Goal: Transaction & Acquisition: Purchase product/service

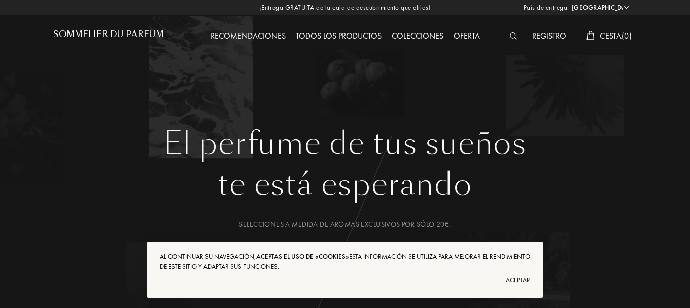
select select "ES"
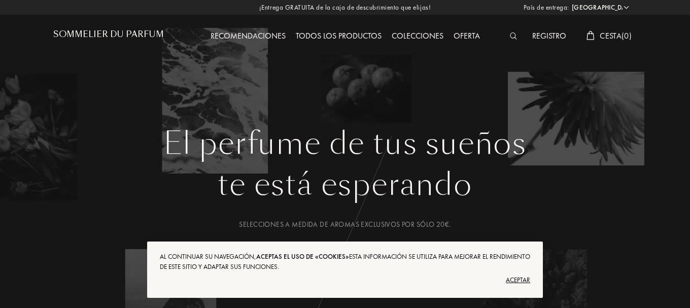
click at [521, 280] on div "Aceptar" at bounding box center [345, 280] width 370 height 16
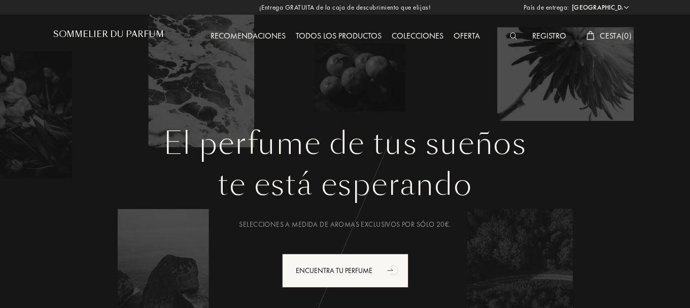
click at [354, 36] on div "Todos los productos" at bounding box center [339, 36] width 96 height 13
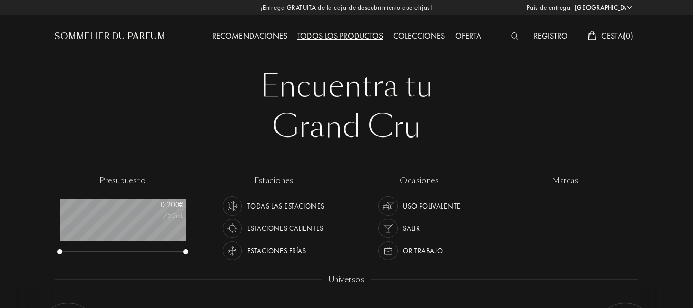
select select "ES"
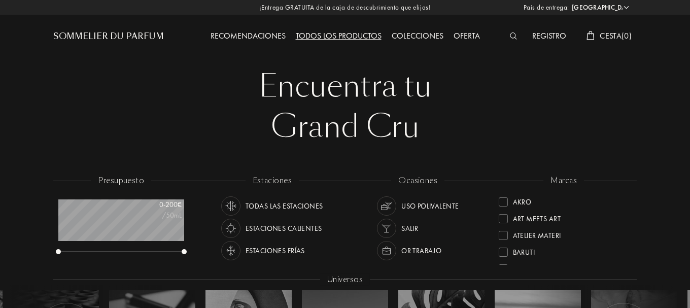
scroll to position [51, 125]
click at [317, 228] on div "Estaciones calientes" at bounding box center [284, 228] width 76 height 19
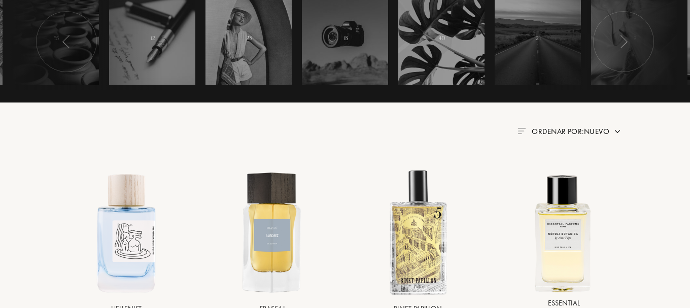
scroll to position [304, 0]
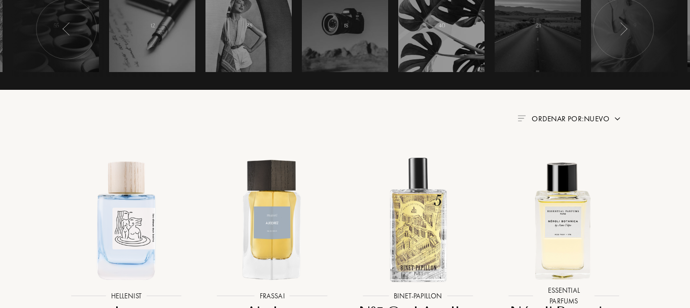
click at [612, 120] on div "Ordenar por: Nuevo" at bounding box center [569, 119] width 104 height 12
click at [608, 117] on span "Ordenar por: Nuevo" at bounding box center [571, 119] width 78 height 10
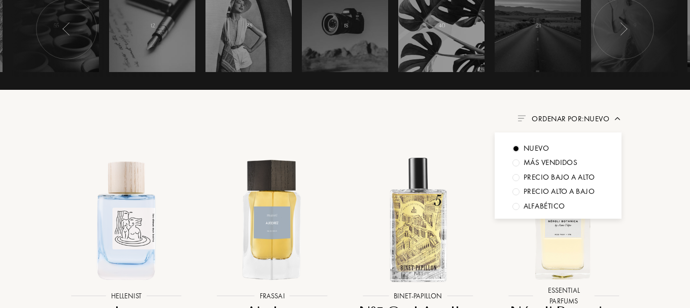
click at [549, 154] on div "Precio bajo a alto" at bounding box center [536, 149] width 25 height 12
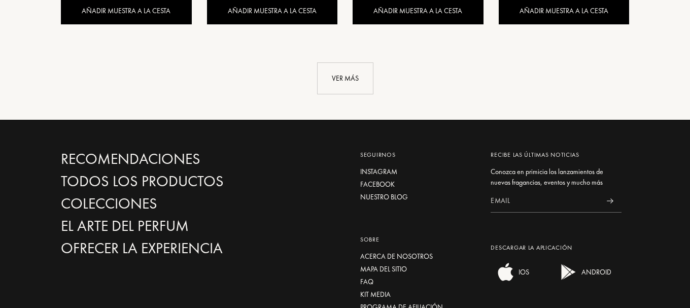
scroll to position [1167, 0]
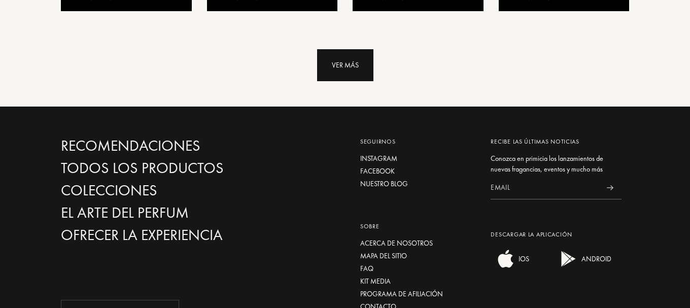
click at [353, 62] on div "Ver más" at bounding box center [345, 65] width 56 height 32
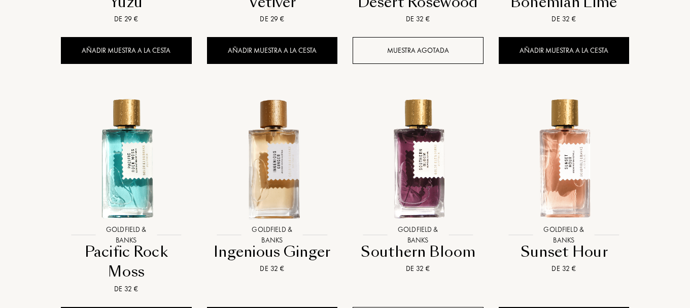
scroll to position [1623, 0]
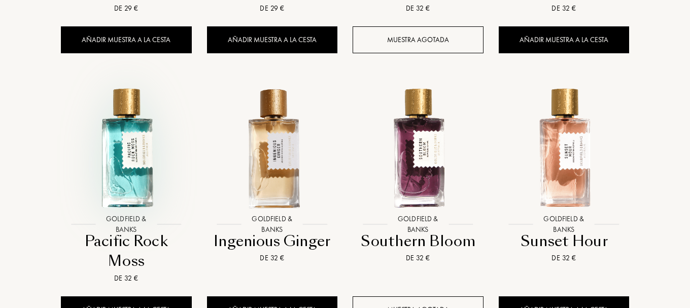
click at [128, 163] on img at bounding box center [125, 147] width 131 height 131
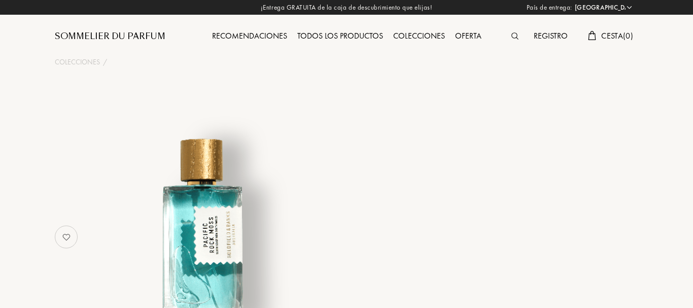
select select "ES"
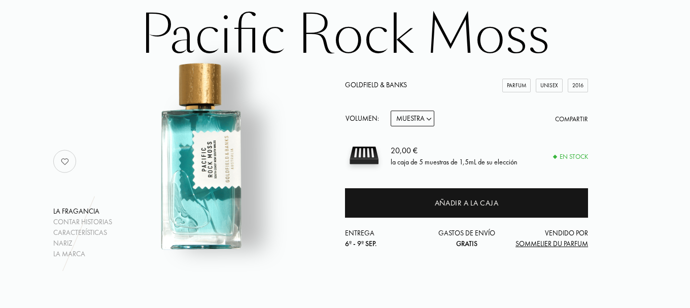
scroll to position [101, 0]
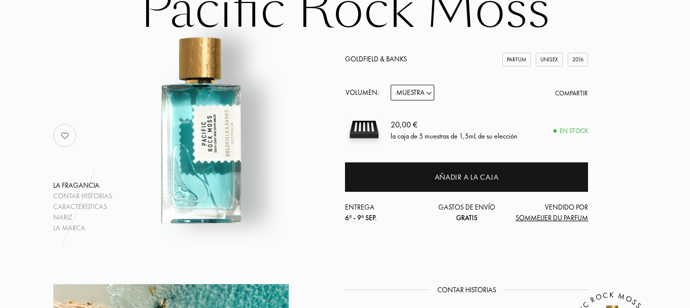
click at [431, 93] on select "Muestra 10mL 50mL 100mL" at bounding box center [413, 93] width 44 height 16
select select "1"
click at [391, 85] on select "Muestra 10mL 50mL 100mL" at bounding box center [413, 93] width 44 height 16
select select "1"
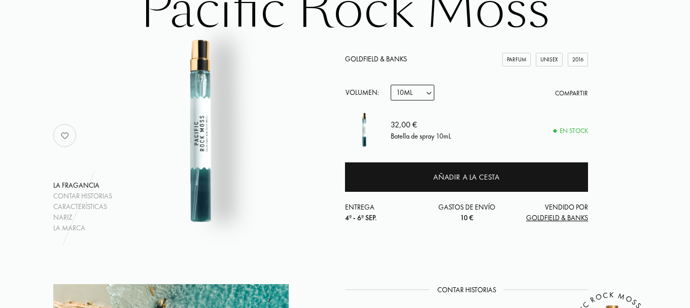
click at [432, 90] on select "Muestra 10mL 50mL 100mL" at bounding box center [413, 93] width 44 height 16
click at [482, 95] on div "Volumen: Muestra 10mL 50mL 100mL Compartir" at bounding box center [466, 93] width 243 height 16
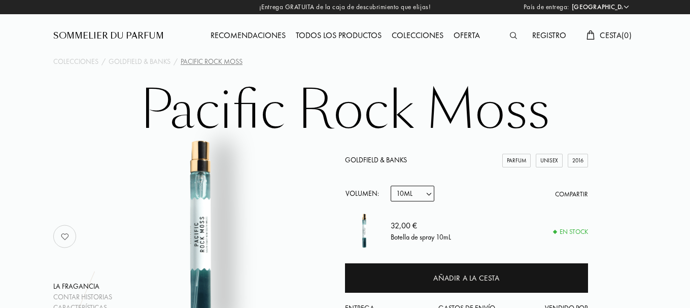
scroll to position [0, 0]
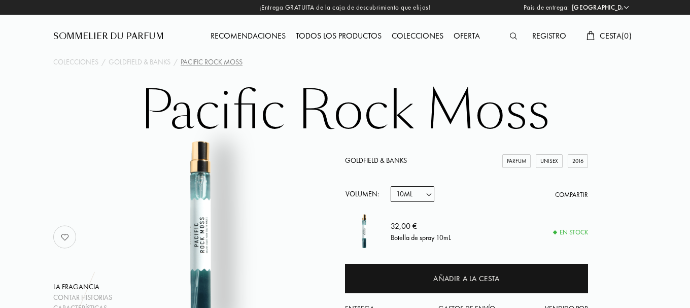
click at [322, 33] on div "Todos los productos" at bounding box center [339, 36] width 96 height 13
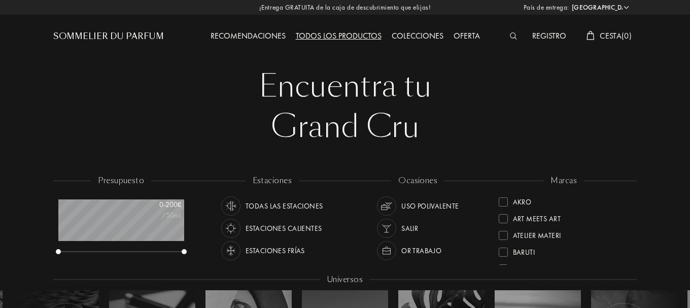
select select "ES"
click at [469, 35] on div "Oferta" at bounding box center [466, 36] width 37 height 13
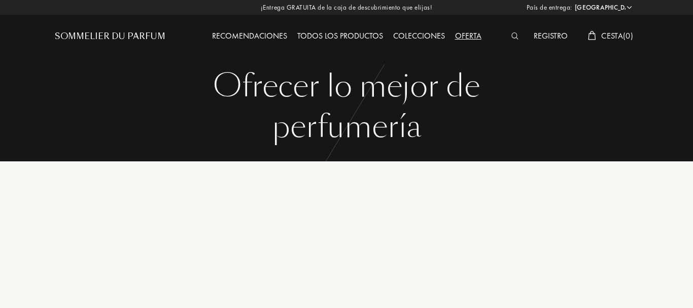
select select "ES"
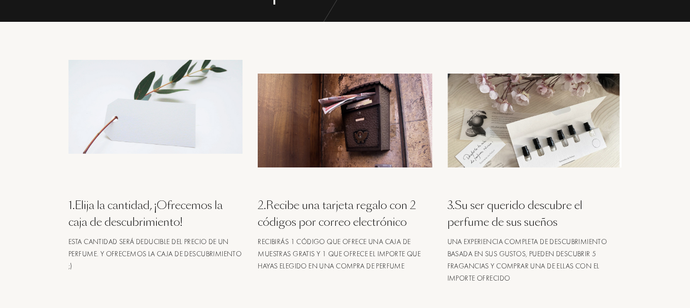
scroll to position [101, 0]
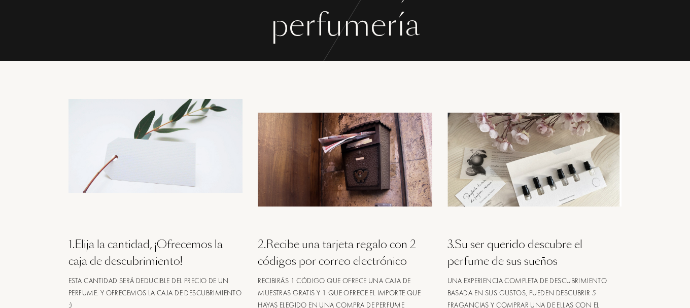
click at [548, 173] on img at bounding box center [534, 160] width 174 height 94
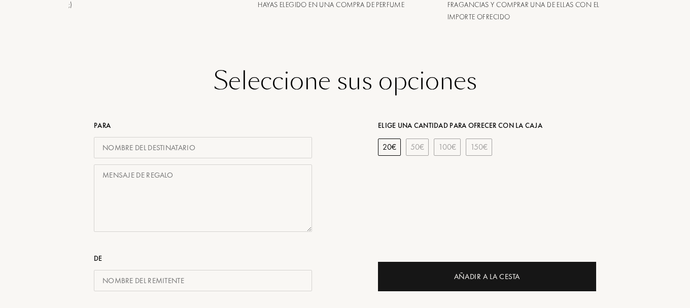
scroll to position [406, 0]
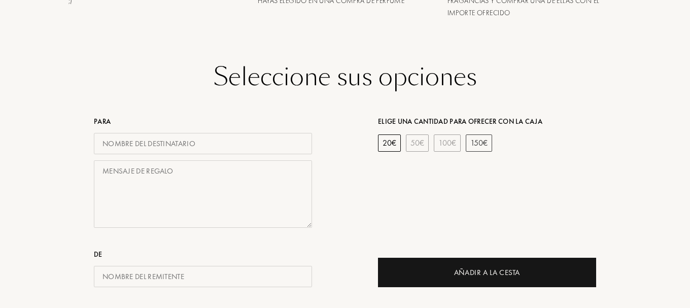
click at [475, 144] on div "150 €" at bounding box center [479, 142] width 26 height 17
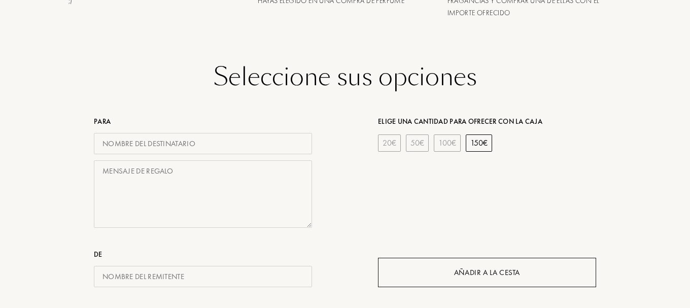
click at [472, 274] on div "Añadir a la cesta" at bounding box center [487, 273] width 66 height 12
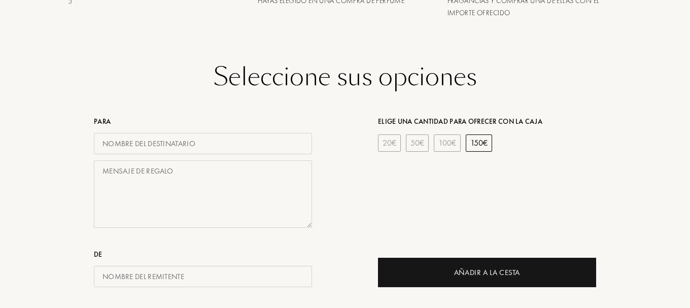
click at [221, 144] on input "text" at bounding box center [203, 144] width 218 height 22
click at [117, 143] on input "text" at bounding box center [203, 144] width 218 height 22
type input "judith"
click at [137, 174] on textarea at bounding box center [203, 193] width 218 height 67
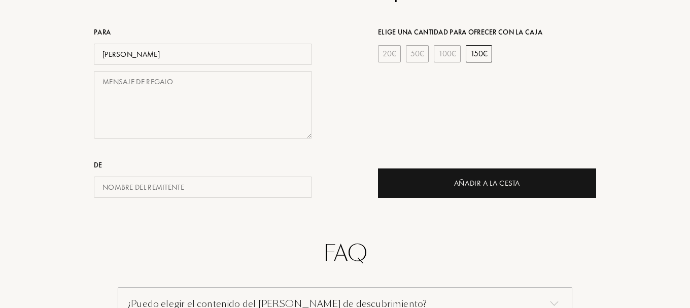
scroll to position [507, 0]
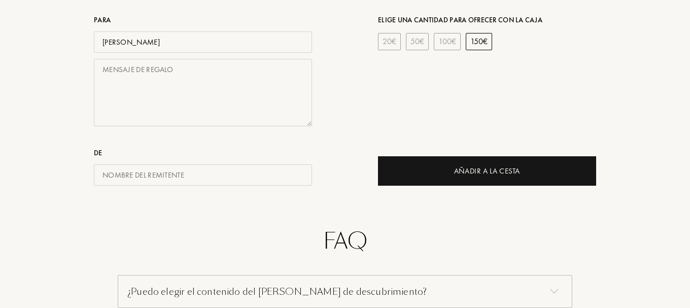
click at [152, 180] on input "text" at bounding box center [203, 175] width 218 height 22
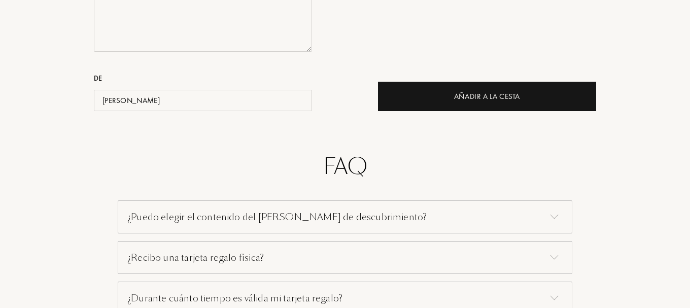
scroll to position [558, 0]
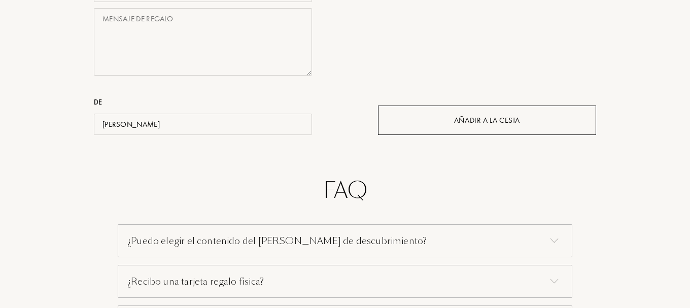
type input "judith"
click at [516, 112] on div "Añadir a la cesta" at bounding box center [487, 120] width 218 height 29
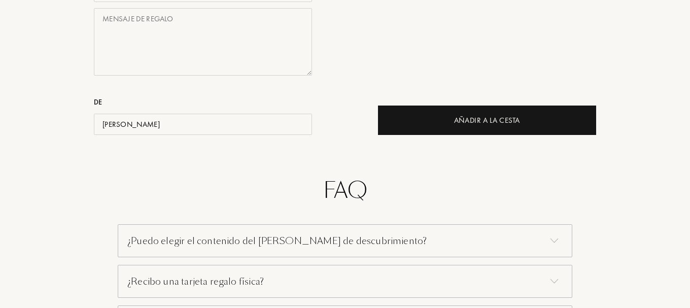
click at [121, 21] on textarea at bounding box center [203, 41] width 218 height 67
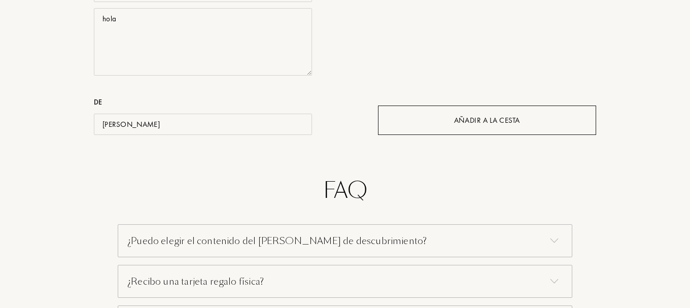
type textarea "hola"
click at [451, 110] on div "Añadir a la cesta" at bounding box center [487, 120] width 218 height 29
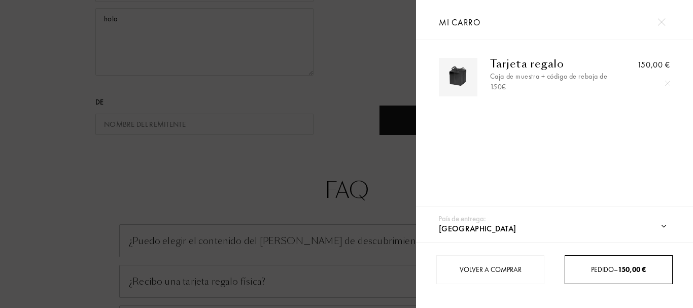
click at [594, 264] on div "Pedido – 150,00 €" at bounding box center [618, 269] width 107 height 11
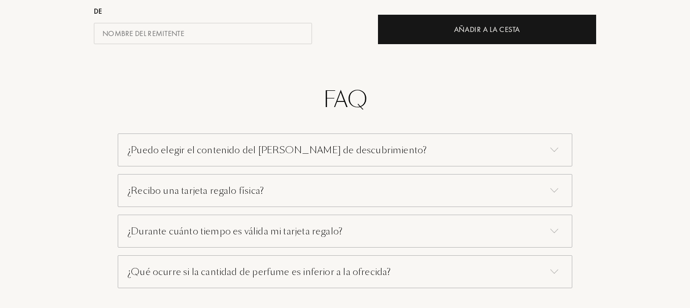
scroll to position [659, 0]
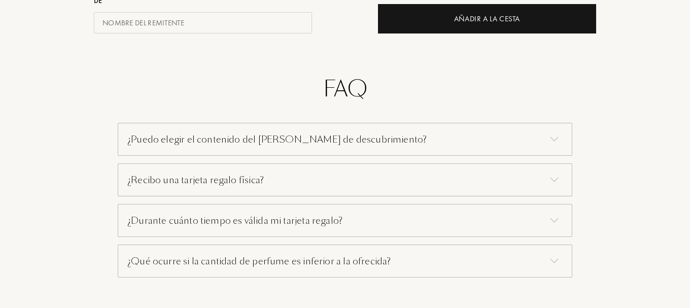
click at [357, 141] on div "¿Puedo elegir el contenido del buzón de descubrimiento?" at bounding box center [345, 139] width 455 height 33
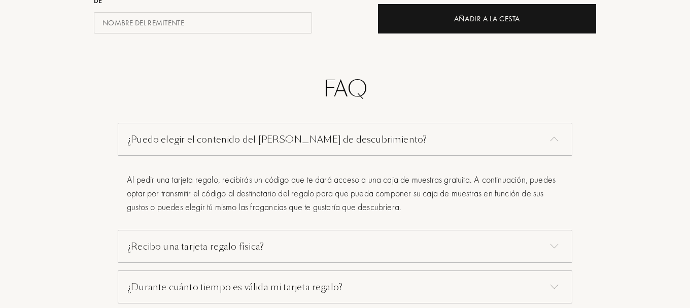
drag, startPoint x: 357, startPoint y: 141, endPoint x: 248, endPoint y: 182, distance: 116.6
click at [248, 182] on div "Al pedir una tarjeta regalo, recibirás un código que te dará acceso a una caja …" at bounding box center [345, 196] width 455 height 66
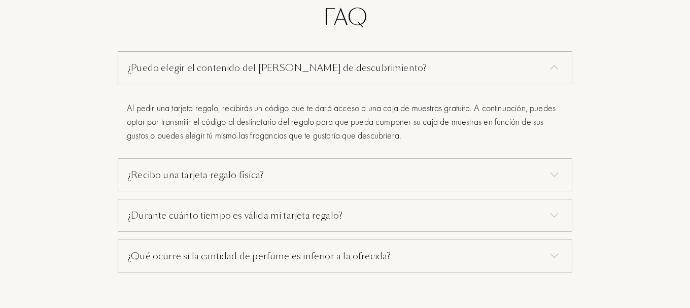
scroll to position [761, 0]
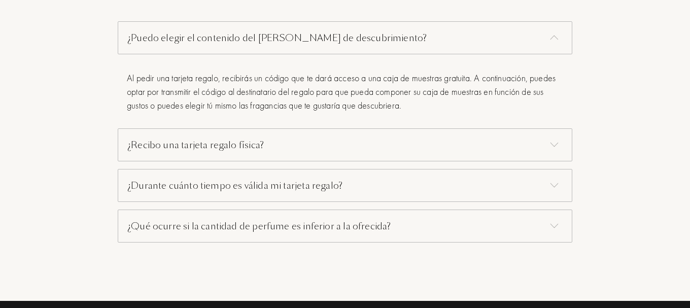
click at [320, 148] on div "¿Recibo una tarjeta regalo física?" at bounding box center [345, 144] width 455 height 33
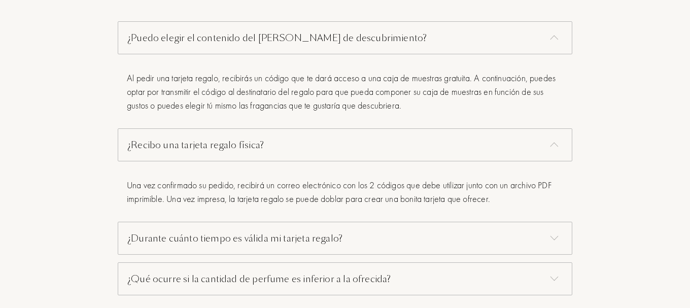
click at [338, 238] on div "¿Durante cuánto tiempo es válida mi tarjeta regalo?" at bounding box center [345, 238] width 455 height 33
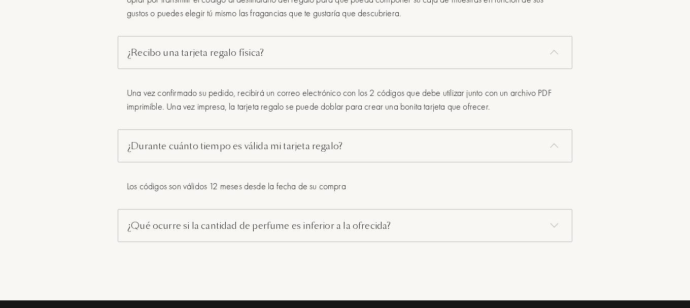
scroll to position [862, 0]
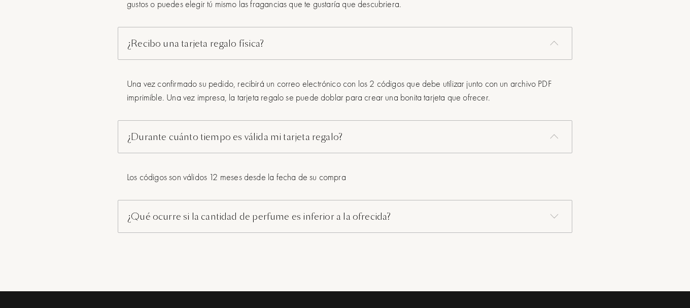
click at [281, 219] on div "¿Qué ocurre si la cantidad de perfume es inferior a la ofrecida?" at bounding box center [345, 216] width 455 height 33
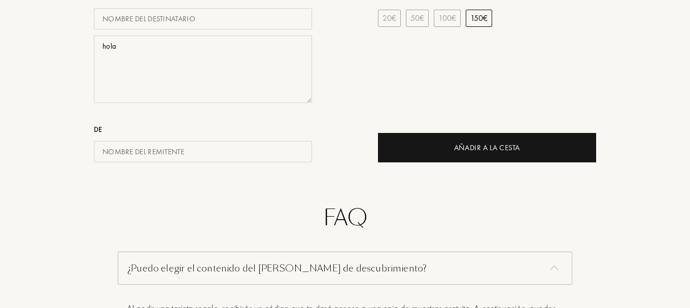
scroll to position [406, 0]
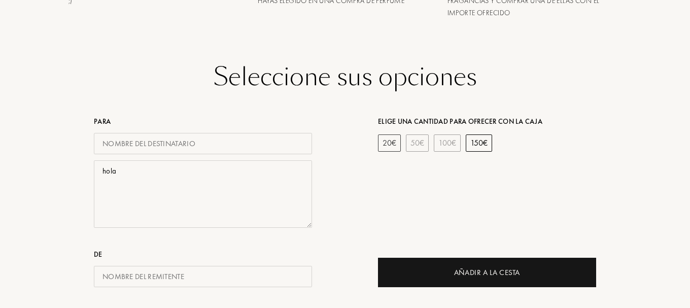
click at [395, 141] on div "20 €" at bounding box center [389, 142] width 23 height 17
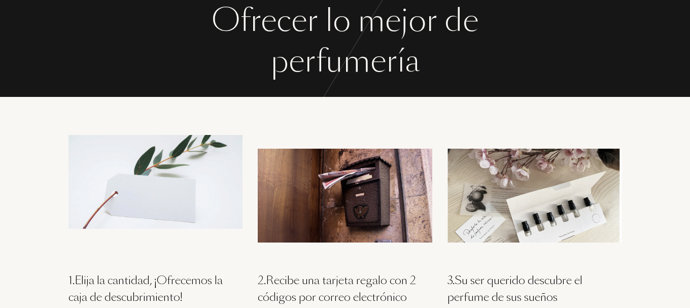
scroll to position [0, 0]
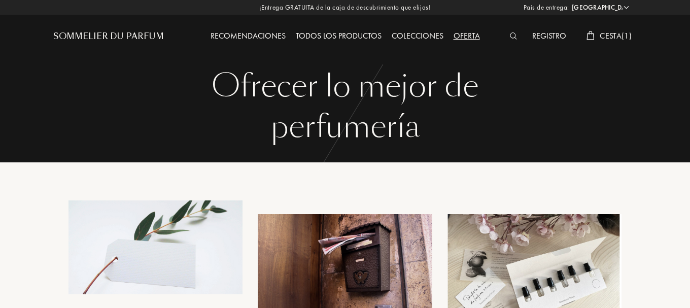
click at [341, 37] on div "Todos los productos" at bounding box center [339, 36] width 96 height 13
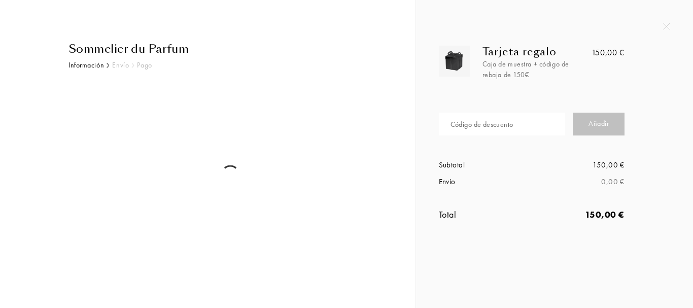
select select "ES"
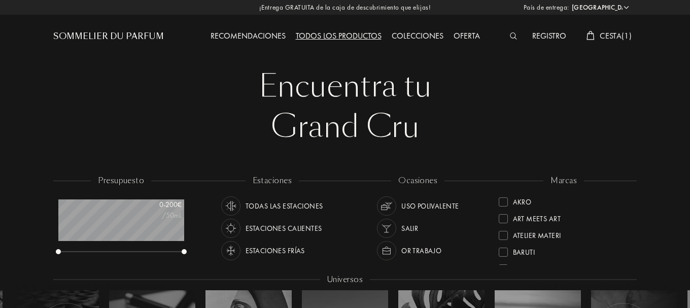
select select "ES"
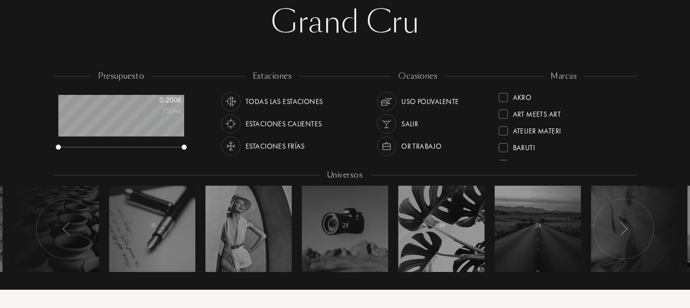
scroll to position [152, 0]
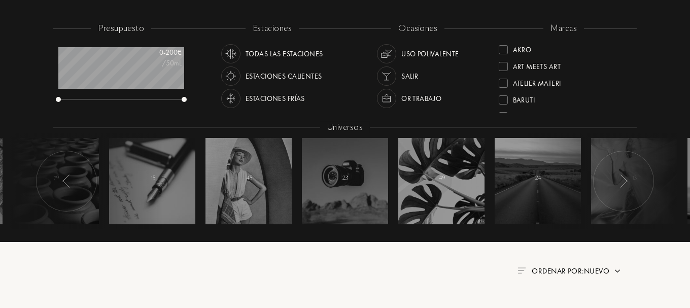
click at [316, 76] on div "Estaciones calientes" at bounding box center [284, 75] width 76 height 19
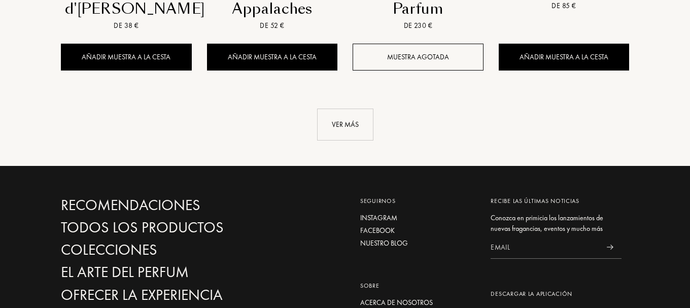
scroll to position [1218, 0]
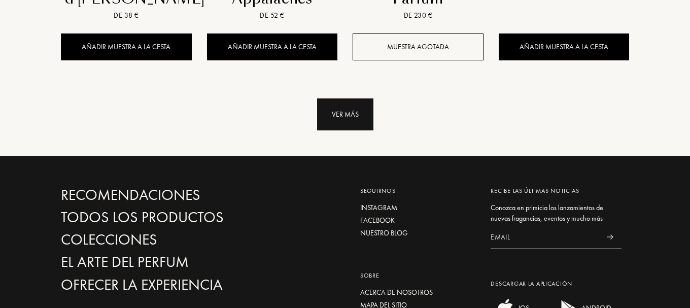
click at [342, 98] on div "Ver más" at bounding box center [345, 114] width 56 height 32
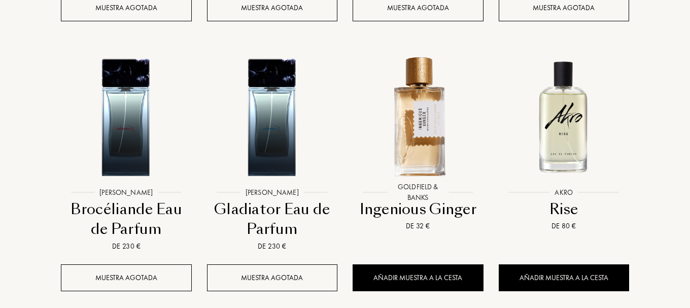
scroll to position [1978, 0]
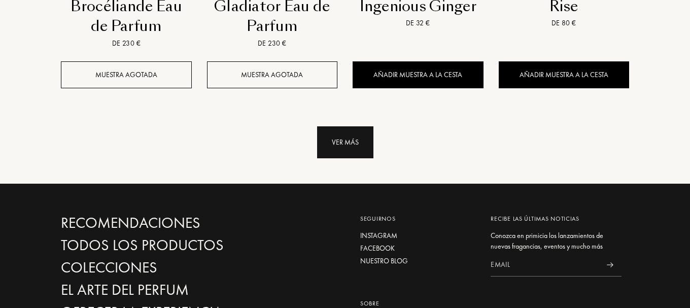
click at [360, 126] on div "Ver más" at bounding box center [345, 142] width 56 height 32
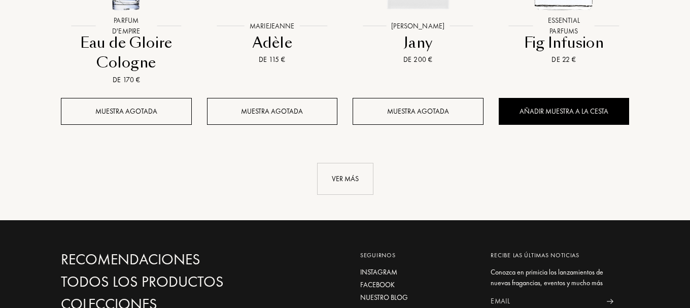
scroll to position [2739, 0]
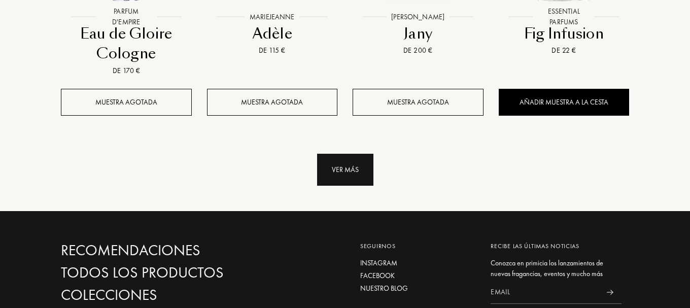
click at [348, 154] on div "Ver más" at bounding box center [345, 170] width 56 height 32
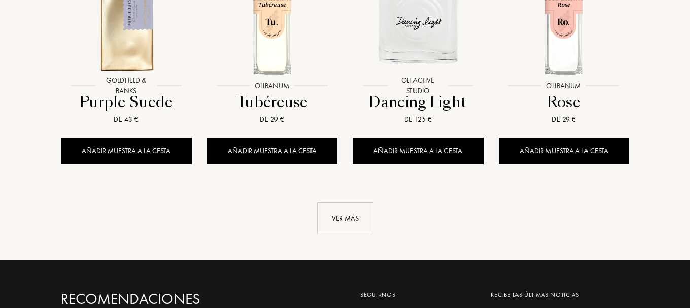
scroll to position [3500, 0]
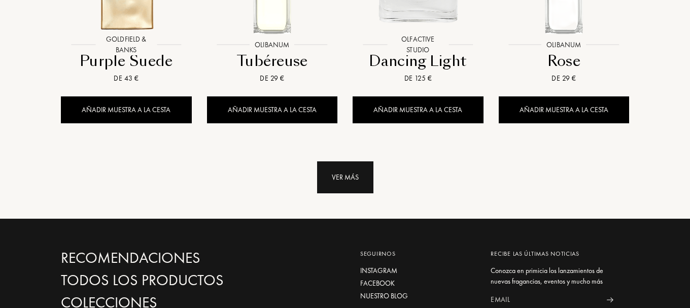
click at [333, 161] on div "Ver más" at bounding box center [345, 177] width 56 height 32
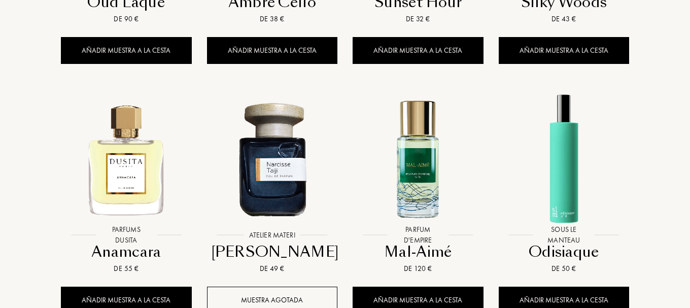
scroll to position [4261, 0]
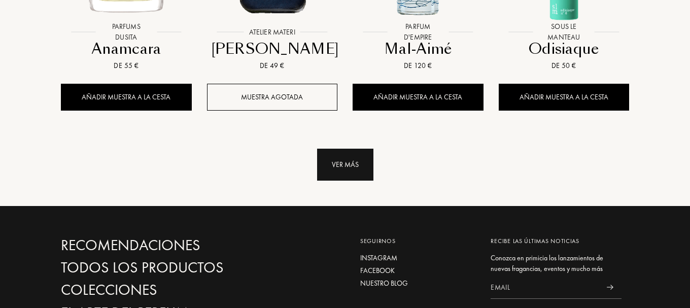
click at [358, 149] on div "Ver más" at bounding box center [345, 165] width 56 height 32
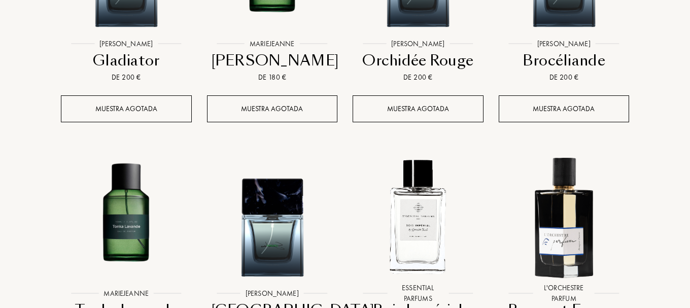
scroll to position [4921, 0]
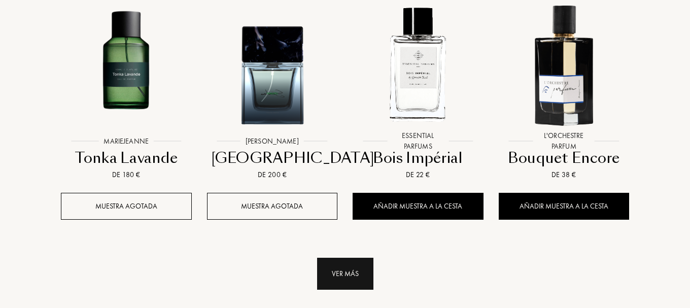
click at [349, 258] on div "Ver más" at bounding box center [345, 274] width 56 height 32
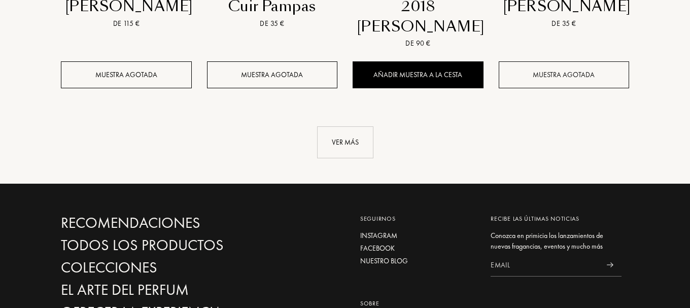
scroll to position [5669, 0]
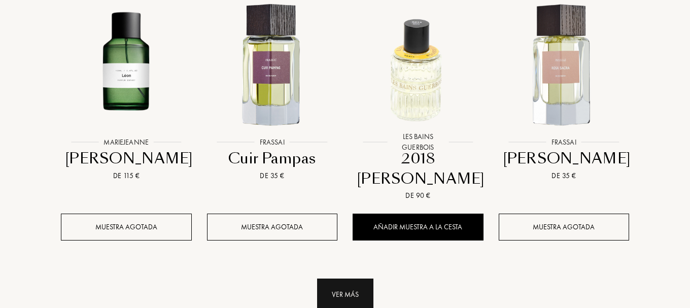
click at [331, 279] on div "Ver más" at bounding box center [345, 295] width 56 height 32
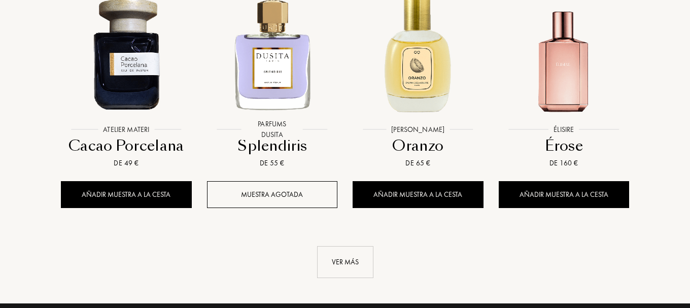
scroll to position [6480, 0]
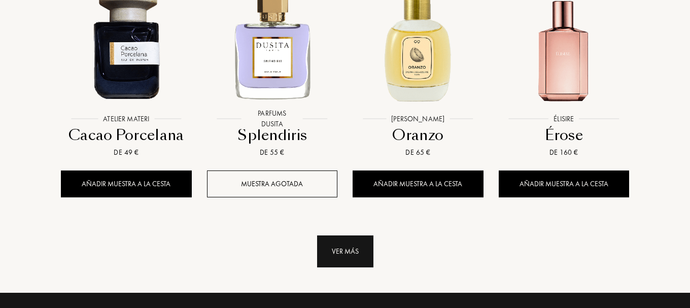
click at [365, 235] on div "Ver más" at bounding box center [345, 251] width 56 height 32
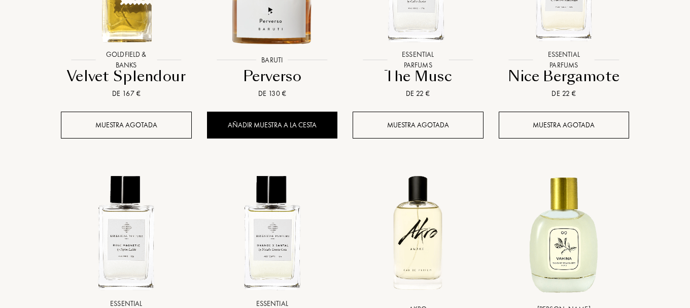
scroll to position [7292, 0]
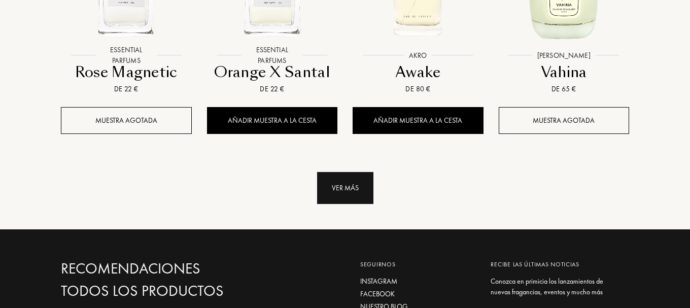
click at [356, 172] on div "Ver más" at bounding box center [345, 188] width 56 height 32
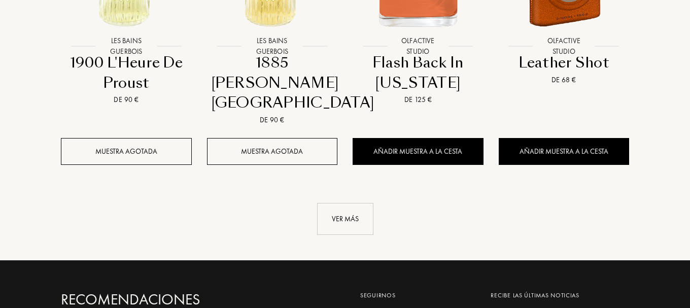
scroll to position [8053, 0]
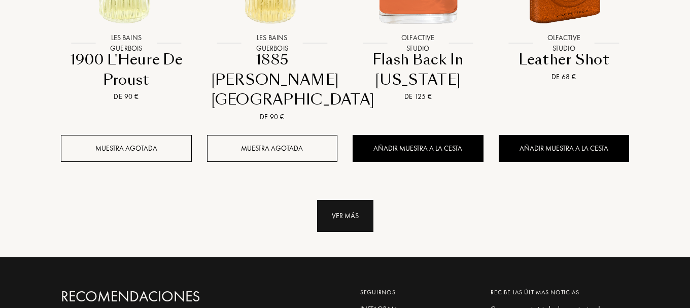
click at [320, 200] on div "Ver más" at bounding box center [345, 216] width 56 height 32
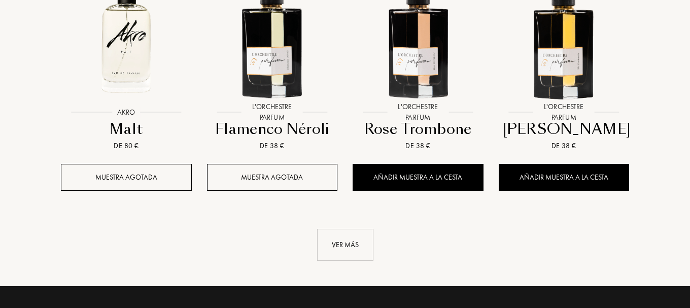
scroll to position [8814, 0]
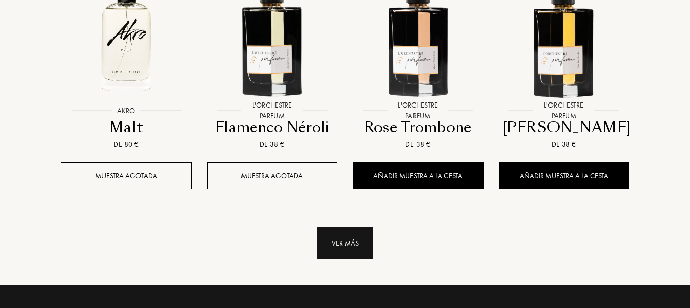
click at [362, 227] on div "Ver más" at bounding box center [345, 243] width 56 height 32
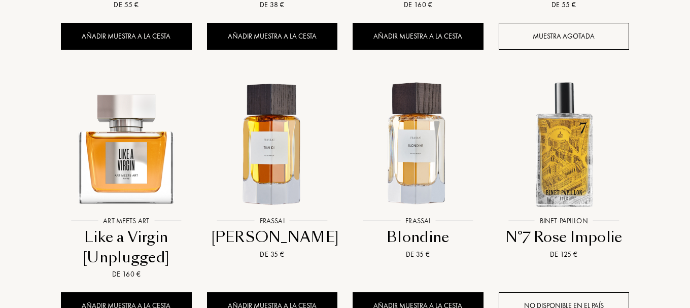
scroll to position [9575, 0]
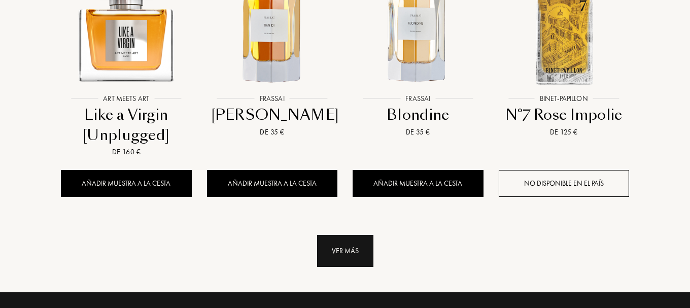
click at [365, 235] on div "Ver más" at bounding box center [345, 251] width 56 height 32
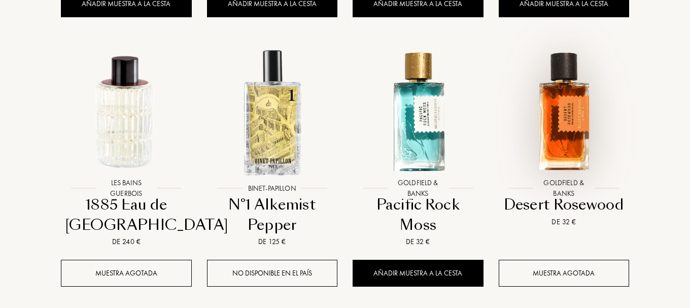
scroll to position [10386, 0]
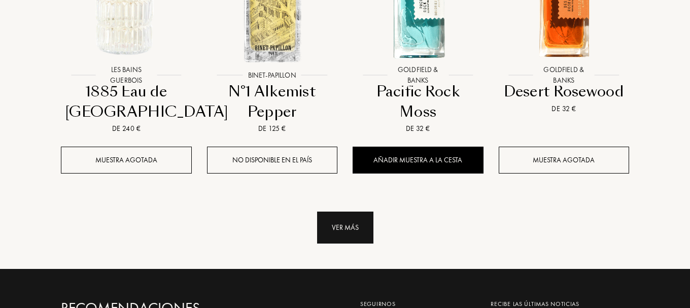
click at [371, 212] on div "Ver más" at bounding box center [345, 228] width 56 height 32
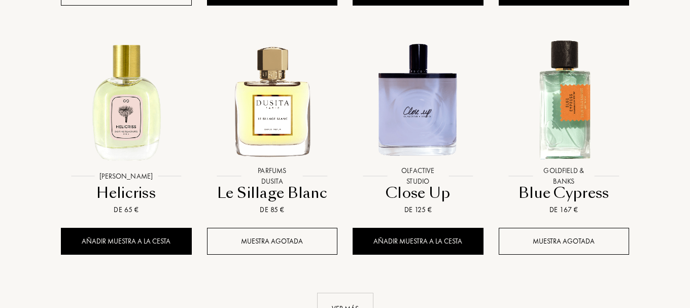
scroll to position [11198, 0]
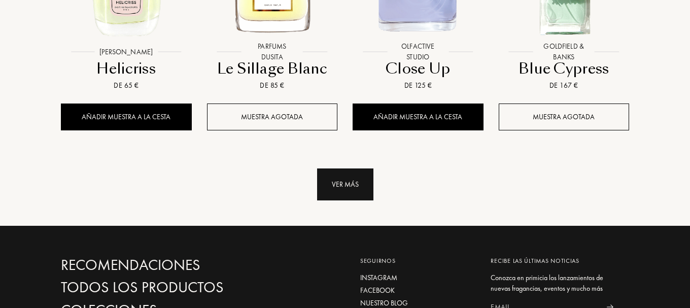
click at [362, 168] on div "Ver más" at bounding box center [345, 184] width 56 height 32
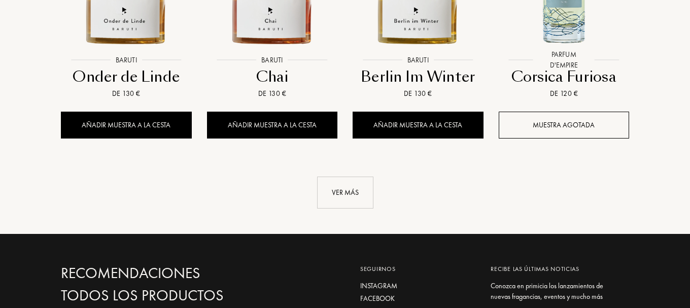
scroll to position [11959, 0]
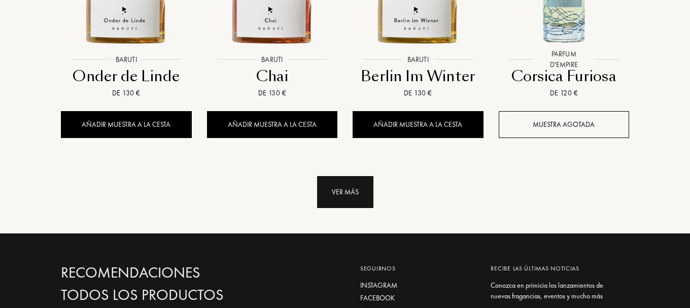
click at [363, 176] on div "Ver más" at bounding box center [345, 192] width 56 height 32
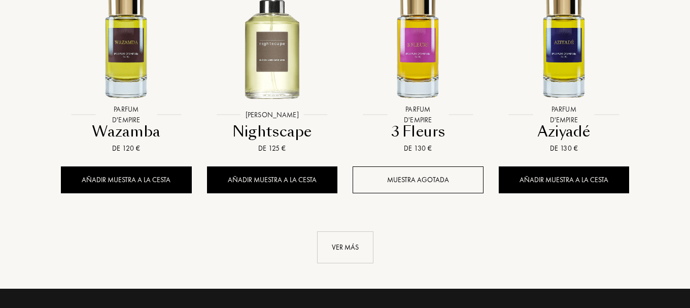
scroll to position [12669, 0]
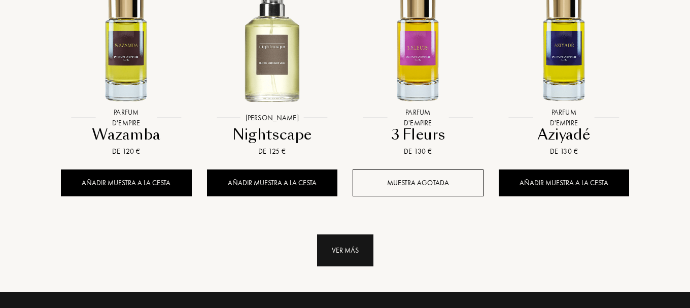
click at [369, 234] on div "Ver más" at bounding box center [345, 250] width 56 height 32
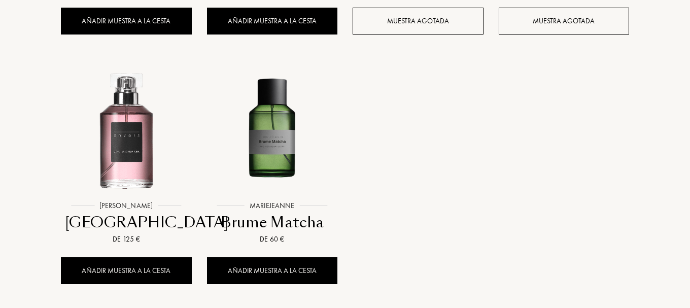
scroll to position [13329, 0]
